Goal: Task Accomplishment & Management: Use online tool/utility

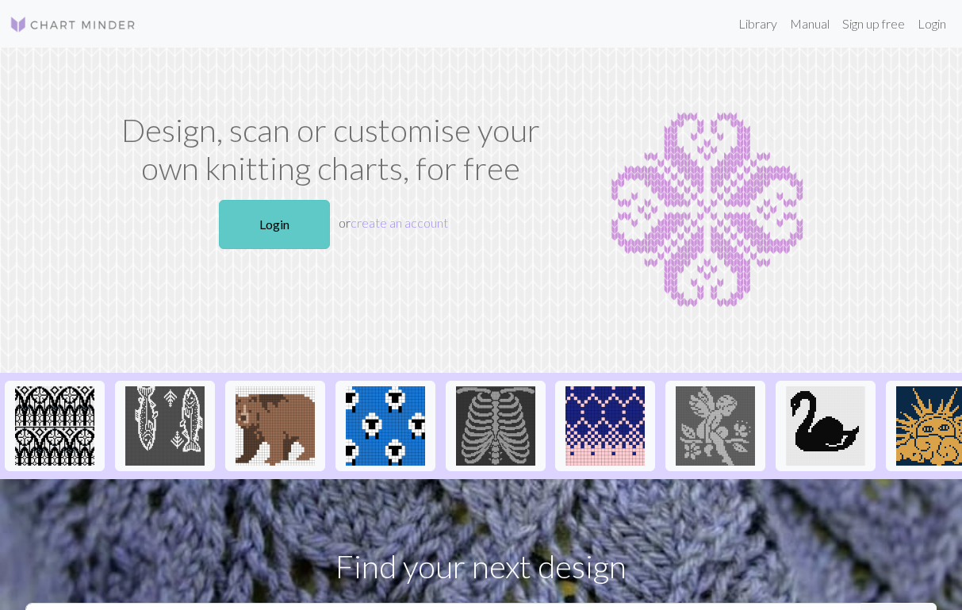
click at [283, 224] on link "Login" at bounding box center [274, 224] width 111 height 49
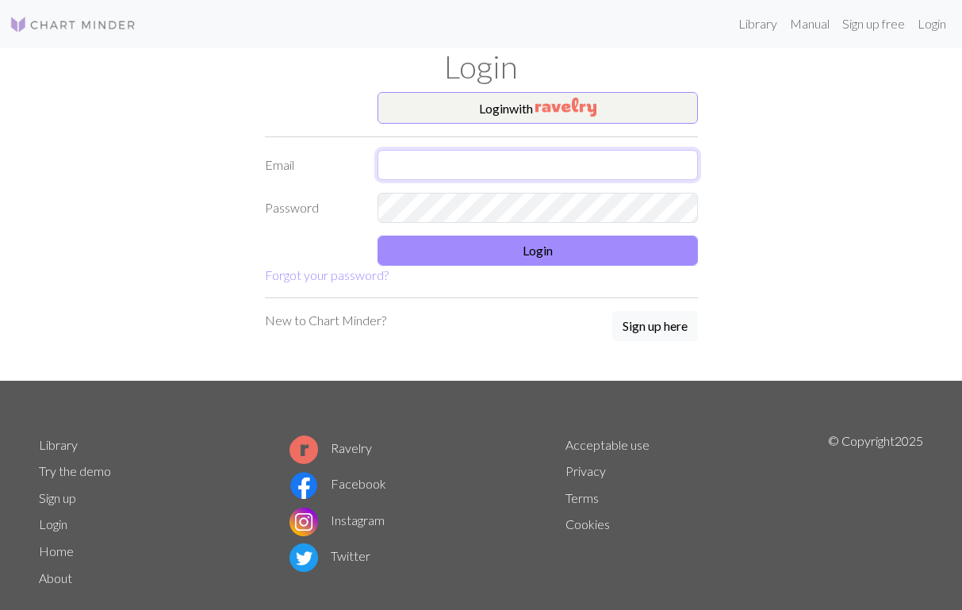
type input "[EMAIL_ADDRESS][PERSON_NAME][DOMAIN_NAME]"
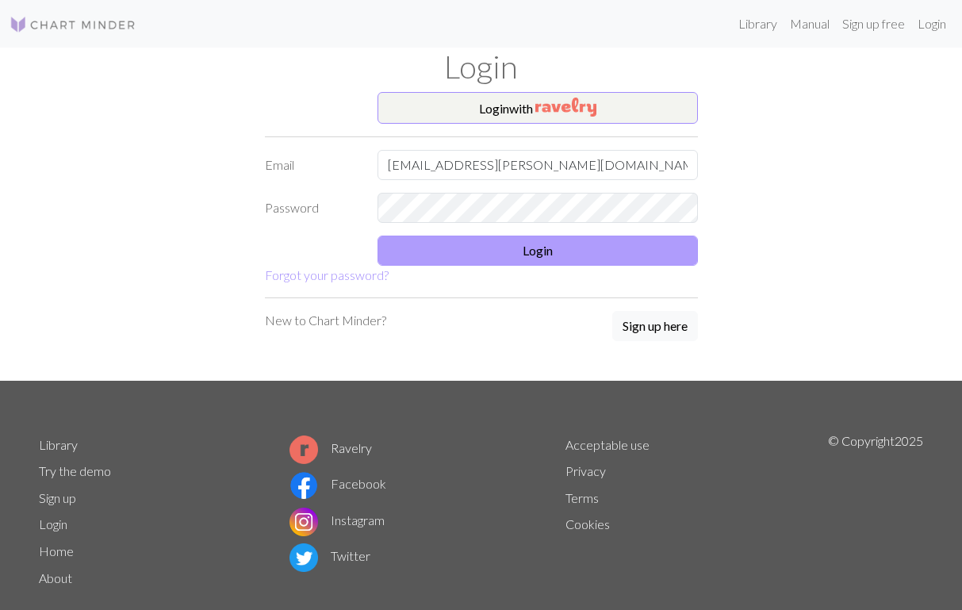
click at [540, 251] on button "Login" at bounding box center [537, 250] width 320 height 30
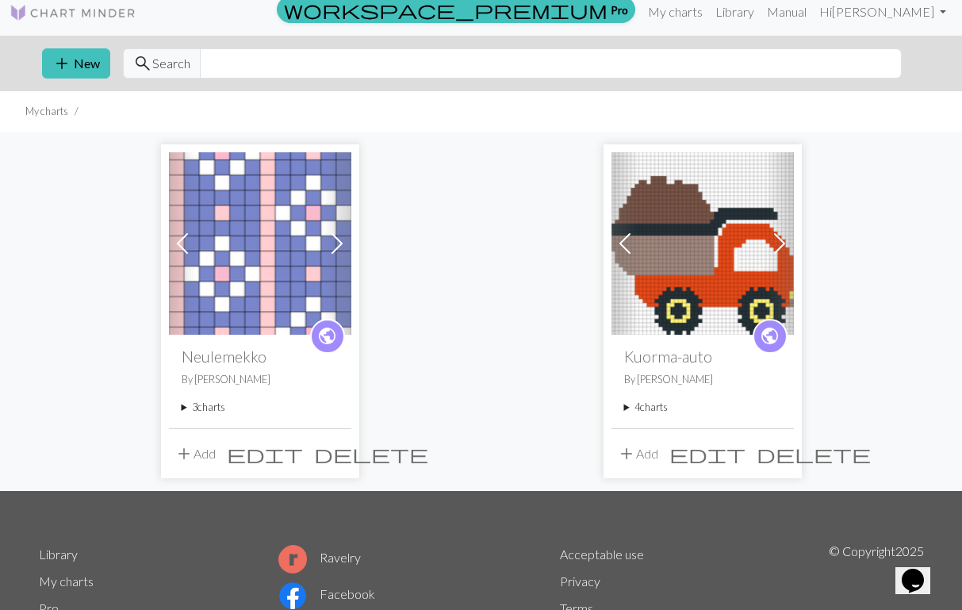
scroll to position [15, 0]
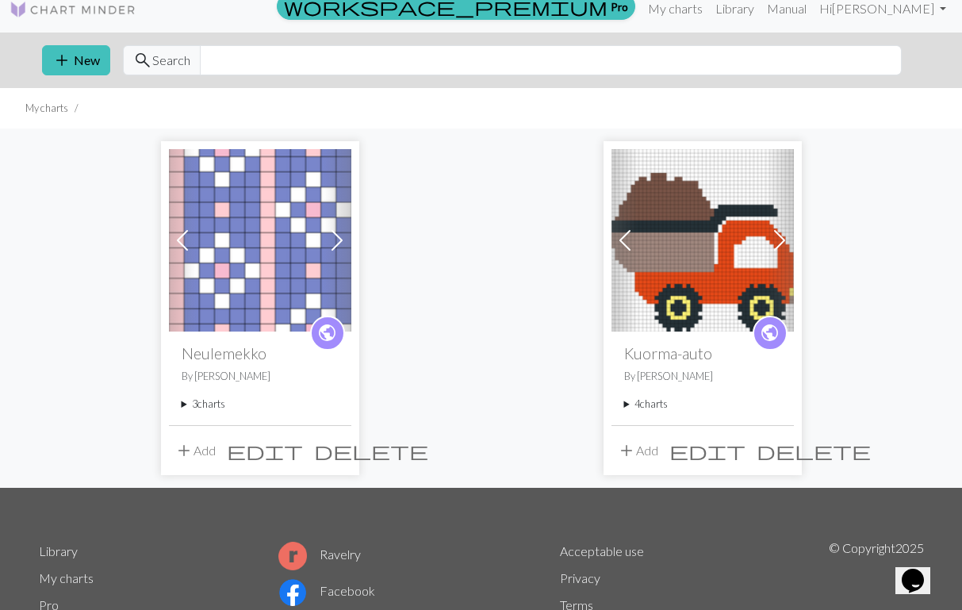
click at [210, 403] on summary "3 charts" at bounding box center [260, 403] width 157 height 15
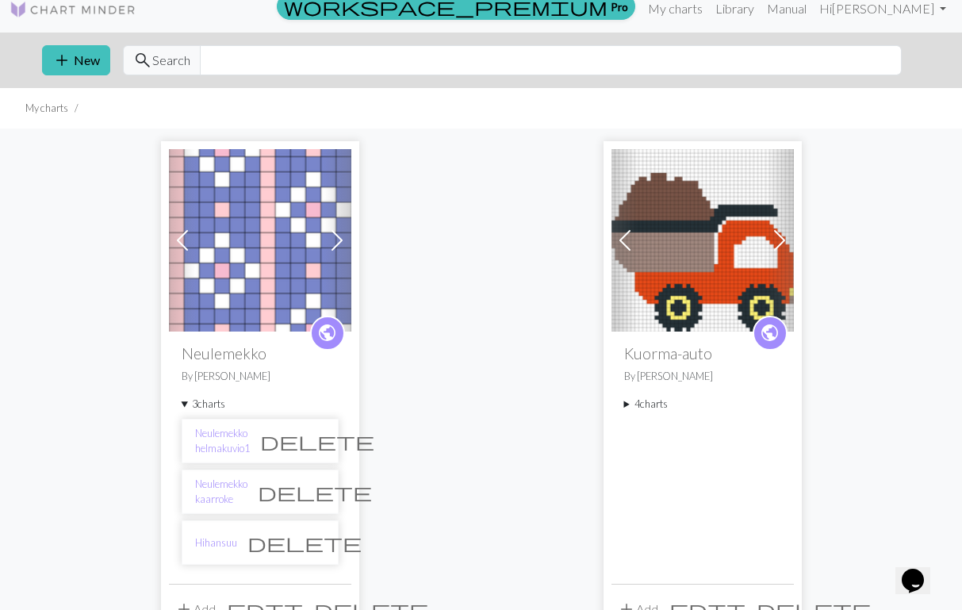
click at [221, 531] on li "Hihansuu delete" at bounding box center [260, 542] width 157 height 44
click at [221, 543] on link "Hihansuu" at bounding box center [216, 542] width 42 height 15
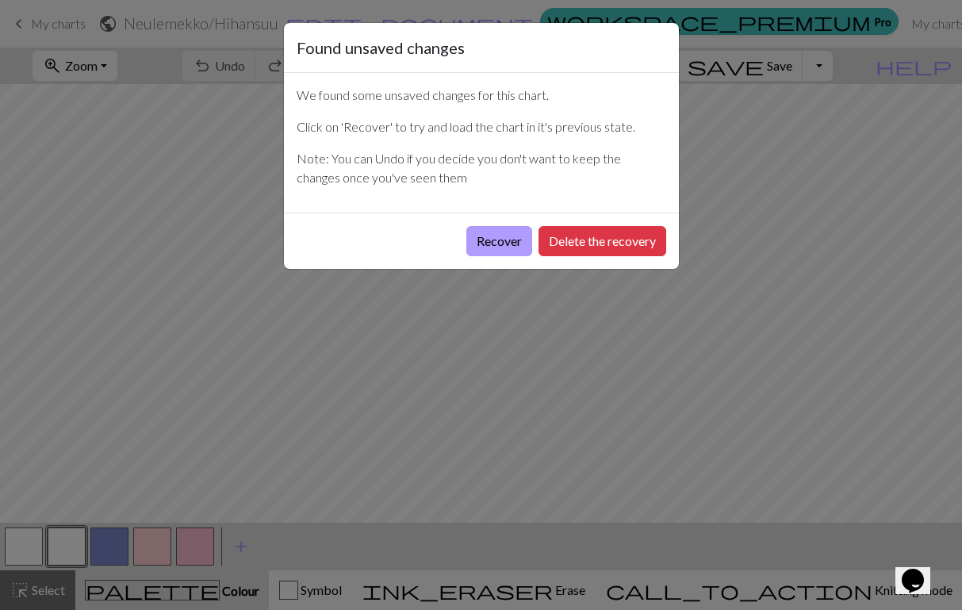
click at [496, 240] on button "Recover" at bounding box center [499, 241] width 66 height 30
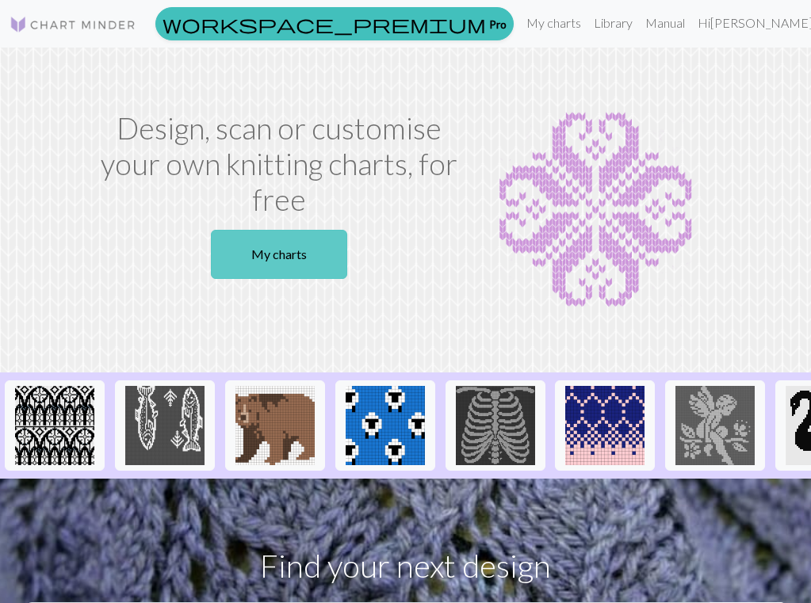
click at [266, 250] on link "My charts" at bounding box center [279, 254] width 136 height 49
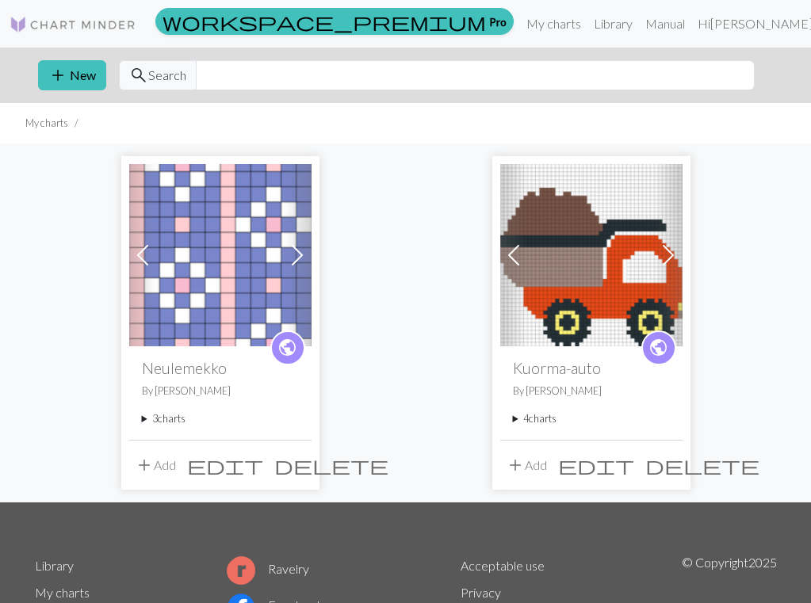
click at [174, 422] on summary "3 charts" at bounding box center [220, 419] width 157 height 15
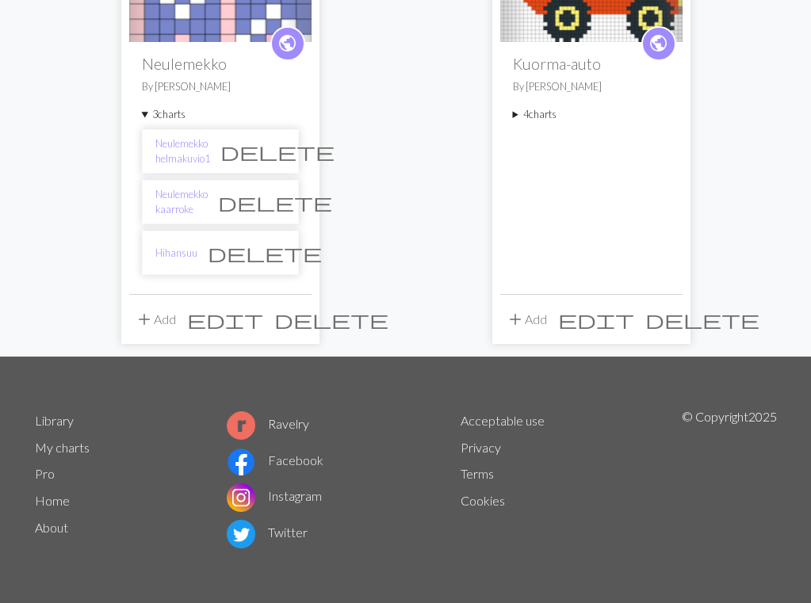
scroll to position [304, 0]
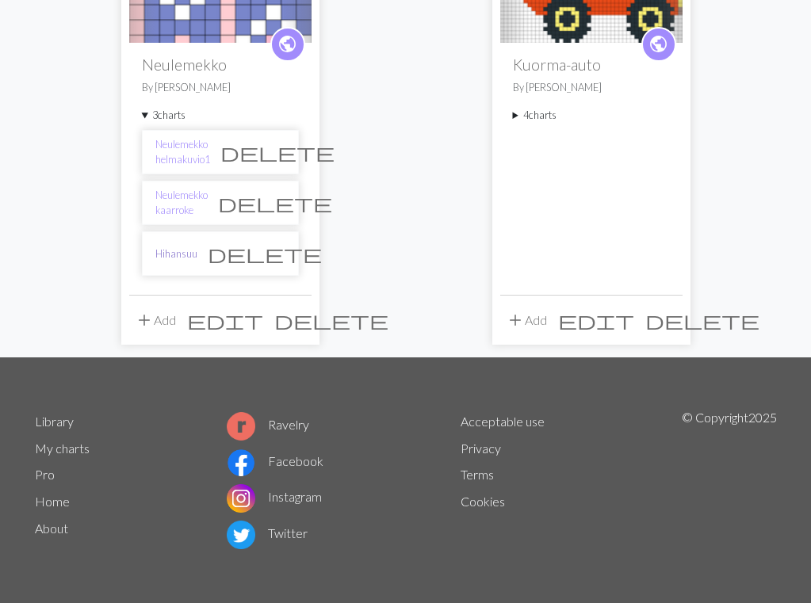
click at [182, 255] on link "Hihansuu" at bounding box center [176, 254] width 42 height 15
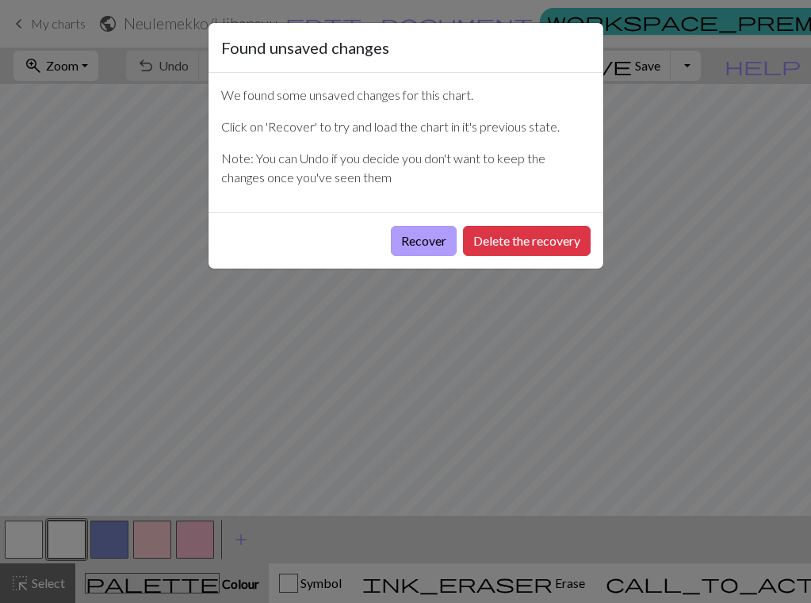
click at [427, 246] on button "Recover" at bounding box center [424, 241] width 66 height 30
